Goal: Navigation & Orientation: Find specific page/section

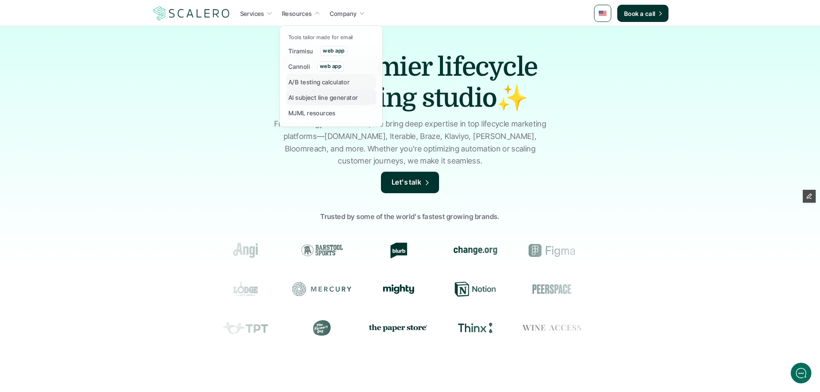
click at [310, 93] on p "AI subject line generator" at bounding box center [323, 97] width 70 height 9
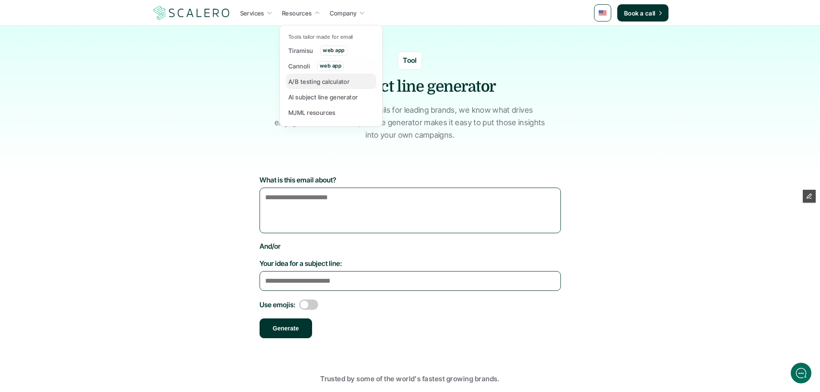
click at [302, 76] on div "A/B testing calculator" at bounding box center [321, 81] width 66 height 10
